Goal: Information Seeking & Learning: Learn about a topic

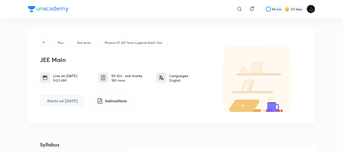
click at [37, 10] on img at bounding box center [48, 9] width 41 height 6
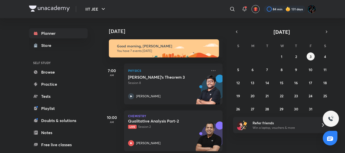
click at [196, 9] on div "​" at bounding box center [191, 9] width 93 height 12
click at [163, 132] on div "Qualitative Analysis Part-2 Live Session 2 [PERSON_NAME]" at bounding box center [167, 133] width 79 height 28
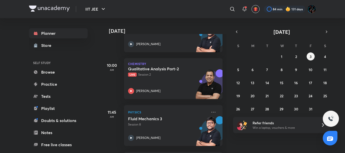
scroll to position [28, 0]
